Goal: Task Accomplishment & Management: Use online tool/utility

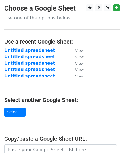
scroll to position [98, 0]
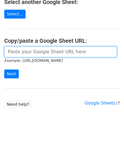
click at [45, 55] on input "url" at bounding box center [60, 51] width 113 height 11
paste input "[URL][DOMAIN_NAME]"
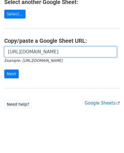
scroll to position [0, 114]
type input "http://docs.google.com/spreadsheets/d/14elOD2i12jf21xaf514L_Bj-JRaqAk5bFyWUYmtj…"
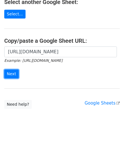
scroll to position [0, 0]
click at [14, 73] on input "Next" at bounding box center [11, 73] width 15 height 9
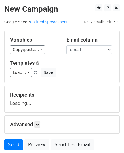
click at [26, 45] on div "Variables Copy/paste... {{email}} {{website}}" at bounding box center [34, 45] width 56 height 17
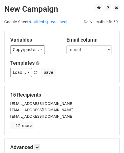
drag, startPoint x: 26, startPoint y: 48, endPoint x: 40, endPoint y: 34, distance: 19.5
click at [40, 34] on div "Variables Copy/paste... {{email}} {{website}} Email column email website Templa…" at bounding box center [62, 57] width 115 height 52
click at [20, 48] on link "Copy/paste..." at bounding box center [27, 49] width 35 height 9
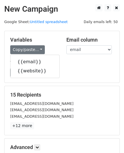
click at [54, 43] on div "Variables Copy/paste... {{email}} {{website}}" at bounding box center [34, 45] width 56 height 17
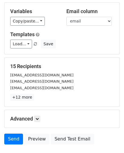
scroll to position [67, 0]
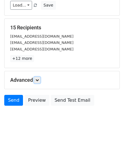
click at [38, 79] on icon at bounding box center [37, 79] width 3 height 3
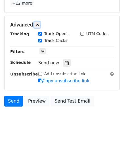
scroll to position [123, 0]
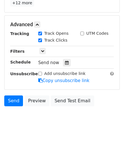
click at [65, 62] on icon at bounding box center [67, 63] width 4 height 4
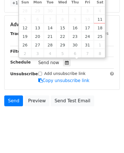
type input "2025-10-13 12:00"
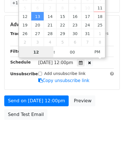
type input "9"
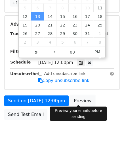
type input "2025-10-13 21:00"
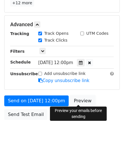
click at [76, 97] on link "Preview" at bounding box center [82, 100] width 25 height 11
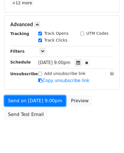
click at [29, 102] on link "Send on Oct 13 at 9:00pm" at bounding box center [35, 100] width 62 height 11
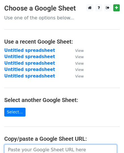
scroll to position [85, 0]
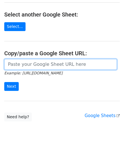
drag, startPoint x: 0, startPoint y: 0, endPoint x: 36, endPoint y: 62, distance: 71.5
click at [36, 62] on input "url" at bounding box center [60, 64] width 113 height 11
click at [33, 69] on input "url" at bounding box center [60, 64] width 113 height 11
paste input "https://docs.google.com/spreadsheets/d/1-aiz-X0RAPhmGODNEZwbmX1ZZpabLK-OqQhOzTB…"
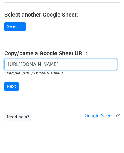
scroll to position [0, 132]
type input "https://docs.google.com/spreadsheets/d/1-aiz-X0RAPhmGODNEZwbmX1ZZpabLK-OqQhOzTB…"
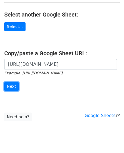
scroll to position [0, 0]
click at [6, 83] on input "Next" at bounding box center [11, 86] width 15 height 9
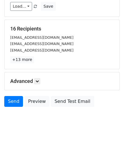
scroll to position [67, 0]
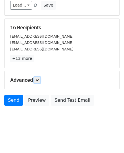
click at [38, 80] on icon at bounding box center [37, 79] width 3 height 3
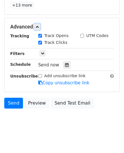
scroll to position [123, 0]
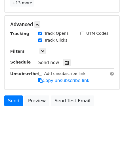
click at [68, 64] on div "Send now" at bounding box center [71, 63] width 67 height 8
click at [65, 61] on icon at bounding box center [67, 63] width 4 height 4
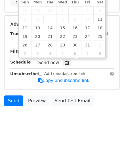
type input "[DATE] 12:00"
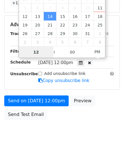
type input "9"
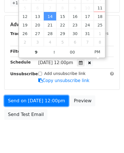
type input "2025-10-14 21:00"
click at [34, 95] on link "Send on Oct 14 at 12:00pm" at bounding box center [36, 100] width 65 height 11
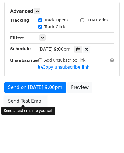
click at [35, 98] on link "Send Test Email" at bounding box center [25, 101] width 43 height 11
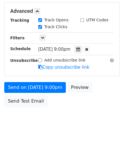
scroll to position [136, 0]
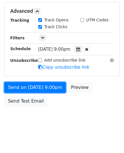
click at [33, 86] on link "Send on Oct 14 at 9:00pm" at bounding box center [35, 87] width 62 height 11
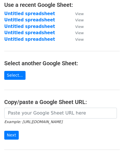
scroll to position [98, 0]
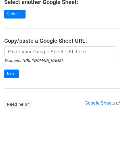
drag, startPoint x: 38, startPoint y: 45, endPoint x: 38, endPoint y: 51, distance: 6.6
click at [38, 46] on main "Choose a Google Sheet Use one of the options below... Use a recent Google Sheet…" at bounding box center [62, 7] width 124 height 202
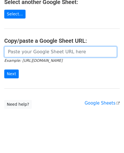
click at [37, 56] on input "url" at bounding box center [60, 51] width 113 height 11
click at [36, 52] on input "url" at bounding box center [60, 51] width 113 height 11
paste input "https://docs.google.com/spreadsheets/d/1-SBYJR115rELW3XERHGU27XWkFxOfTTimAhCc_l…"
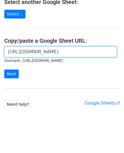
scroll to position [0, 127]
type input "https://docs.google.com/spreadsheets/d/1-SBYJR115rELW3XERHGU27XWkFxOfTTimAhCc_l…"
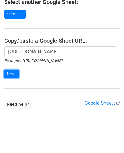
click at [11, 74] on input "Next" at bounding box center [11, 73] width 15 height 9
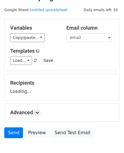
scroll to position [44, 0]
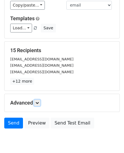
click at [38, 103] on icon at bounding box center [37, 102] width 3 height 3
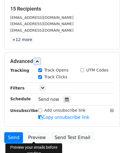
scroll to position [123, 0]
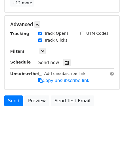
click at [65, 61] on icon at bounding box center [67, 63] width 4 height 4
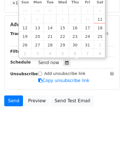
type input "2025-10-15 12:00"
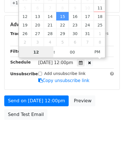
type input "9"
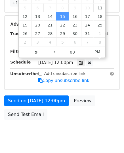
type input "2025-10-15 21:00"
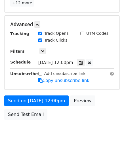
drag, startPoint x: 27, startPoint y: 105, endPoint x: 30, endPoint y: 101, distance: 5.5
click at [27, 104] on div "Send on Oct 15 at 12:00pm Preview Send Test Email" at bounding box center [62, 108] width 124 height 27
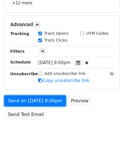
click at [30, 101] on link "Send on Oct 15 at 9:00pm" at bounding box center [35, 100] width 62 height 11
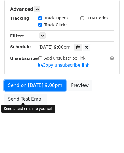
scroll to position [113, 0]
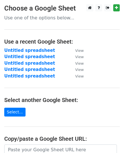
scroll to position [98, 0]
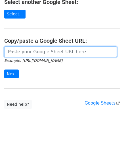
click at [23, 55] on input "url" at bounding box center [60, 51] width 113 height 11
paste input "[URL][DOMAIN_NAME]"
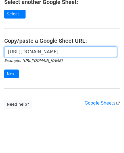
scroll to position [0, 124]
type input "[URL][DOMAIN_NAME]"
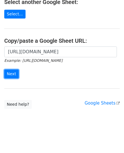
click at [13, 73] on input "Next" at bounding box center [11, 73] width 15 height 9
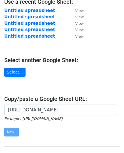
scroll to position [98, 0]
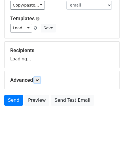
click at [39, 81] on icon at bounding box center [37, 79] width 3 height 3
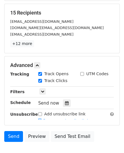
scroll to position [122, 0]
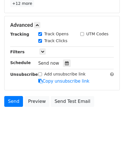
click at [66, 62] on div at bounding box center [67, 63] width 8 height 7
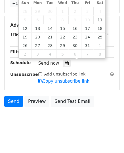
type input "[DATE] 12:00"
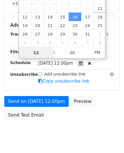
scroll to position [113, 0]
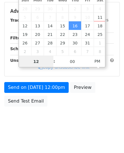
type input "9"
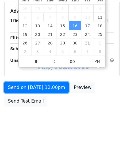
type input "[DATE] 21:00"
click at [30, 82] on link "Send on [DATE] 12:00pm" at bounding box center [36, 87] width 65 height 11
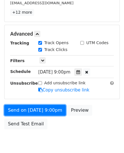
click at [30, 105] on link "Send on [DATE] 9:00pm" at bounding box center [35, 110] width 62 height 11
